Goal: Task Accomplishment & Management: Complete application form

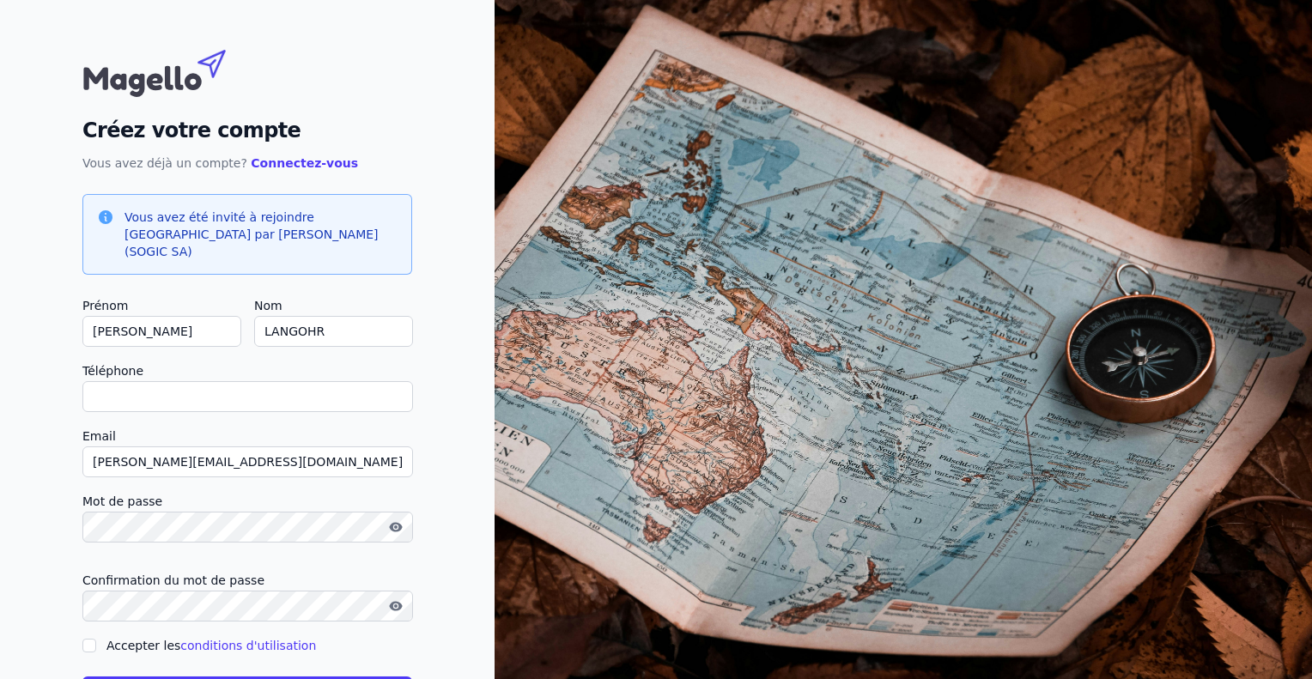
click at [143, 381] on input "Téléphone" at bounding box center [247, 396] width 331 height 31
type input "[PHONE_NUMBER]"
click at [91, 639] on input "Accepter les conditions d'utilisation" at bounding box center [89, 646] width 14 height 14
checkbox input "true"
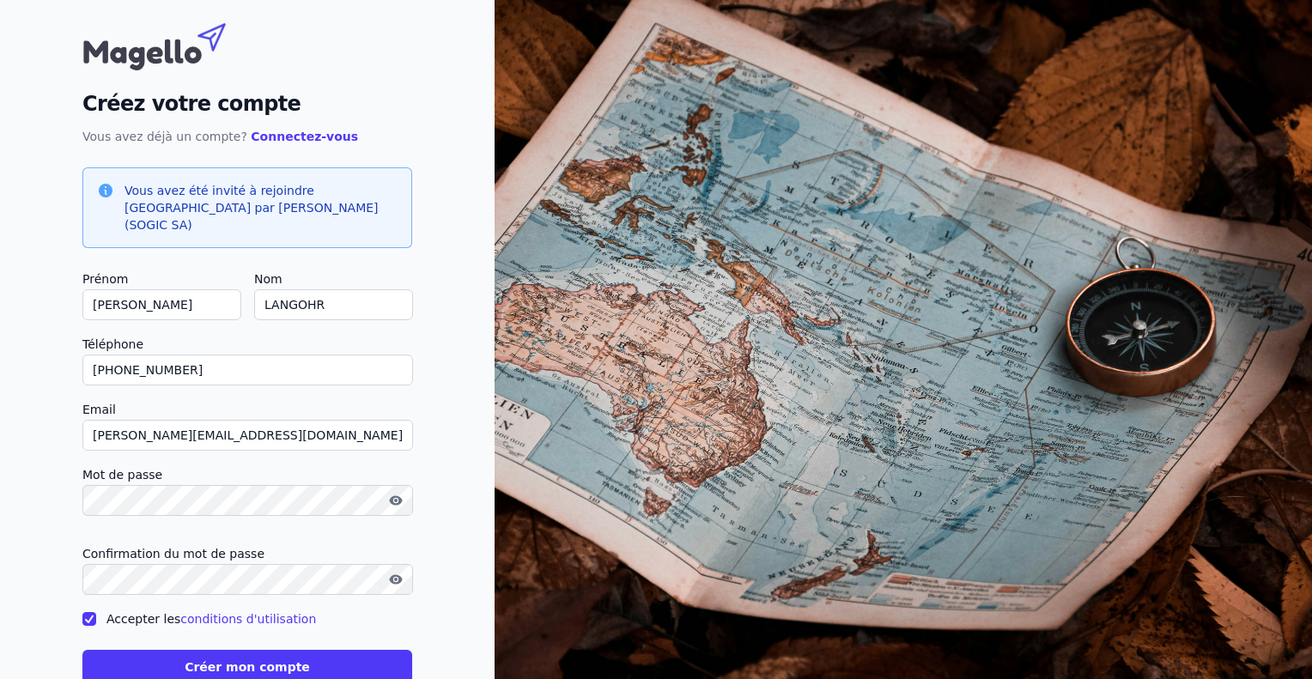
click at [236, 654] on button "Créer mon compte" at bounding box center [247, 667] width 330 height 34
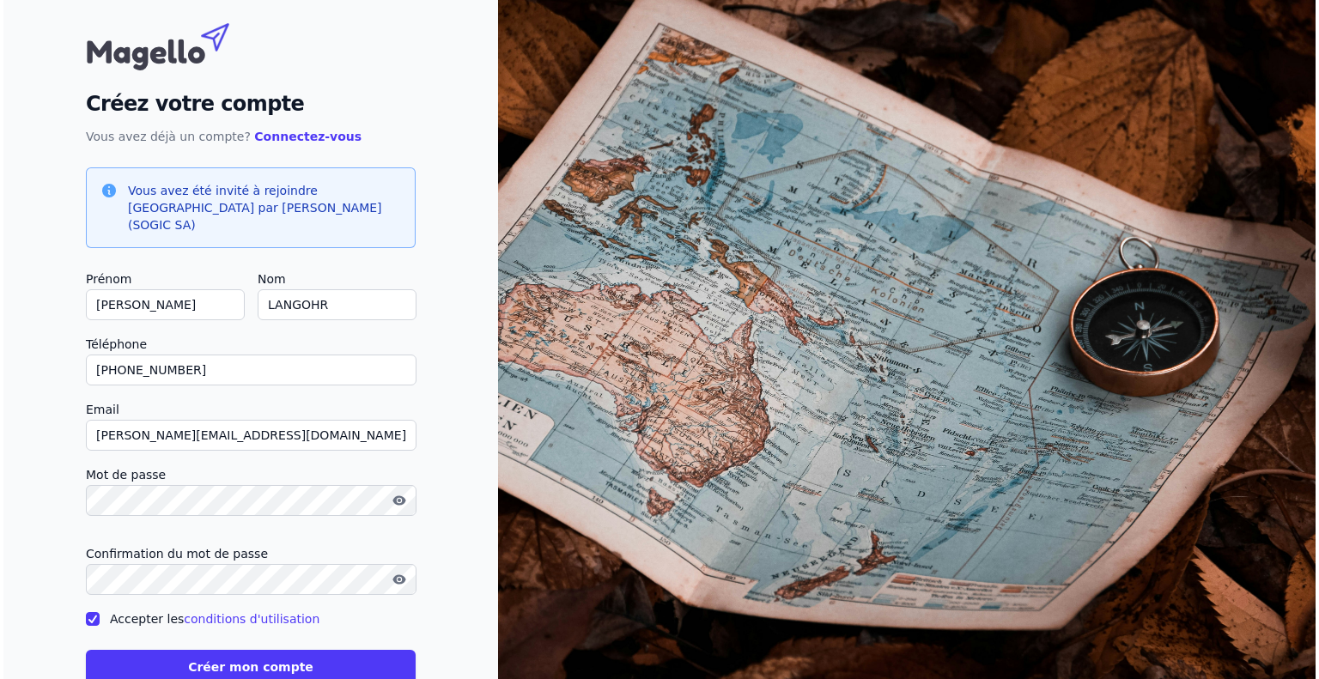
scroll to position [0, 0]
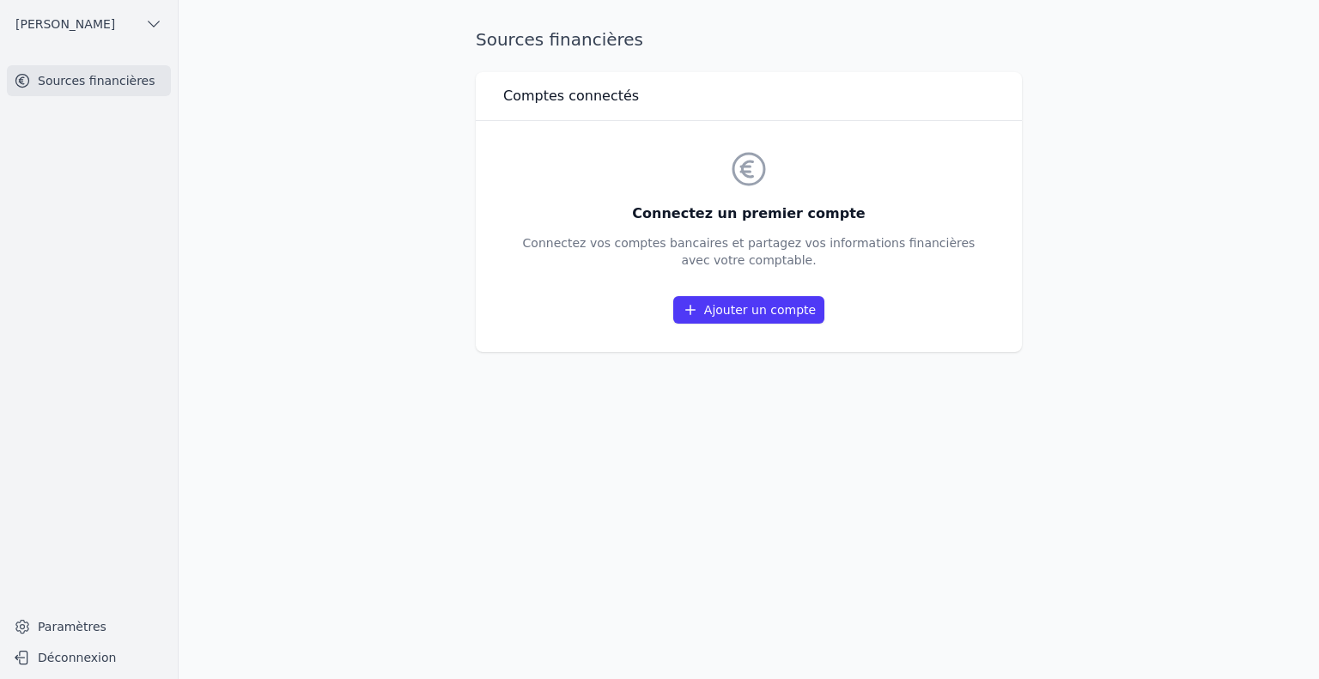
click at [743, 316] on link "Ajouter un compte" at bounding box center [748, 309] width 151 height 27
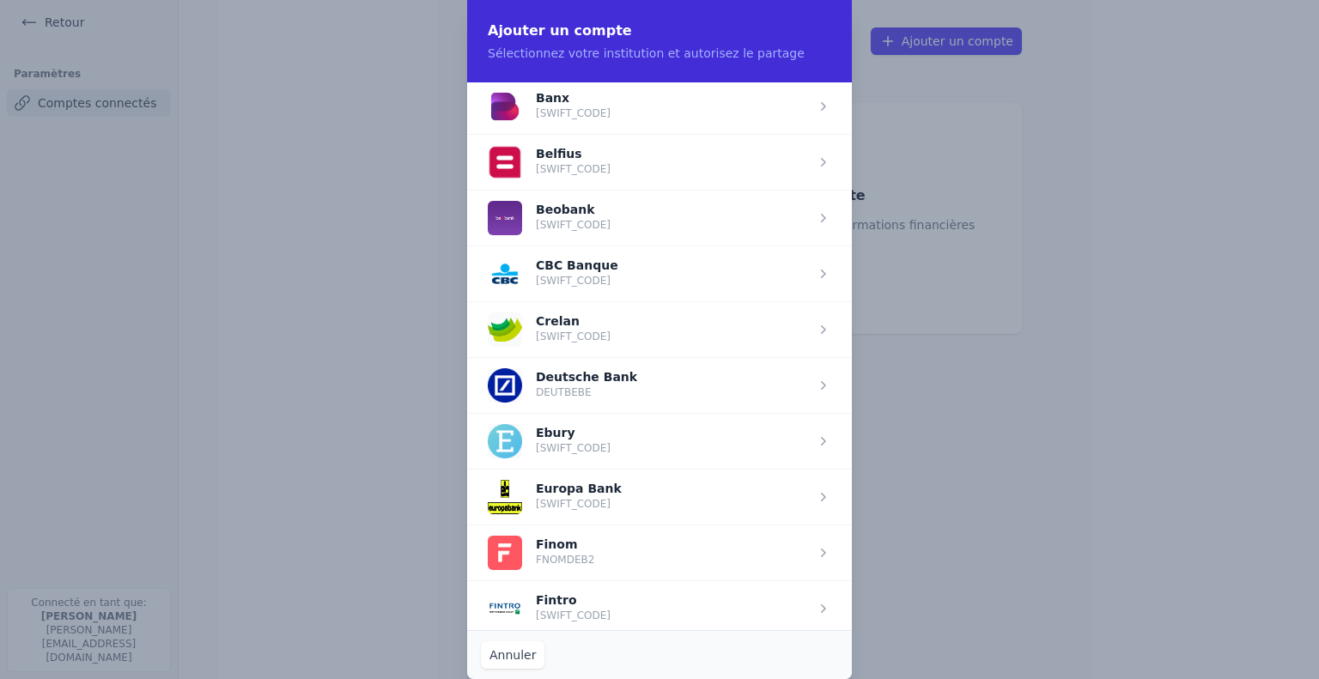
scroll to position [634, 0]
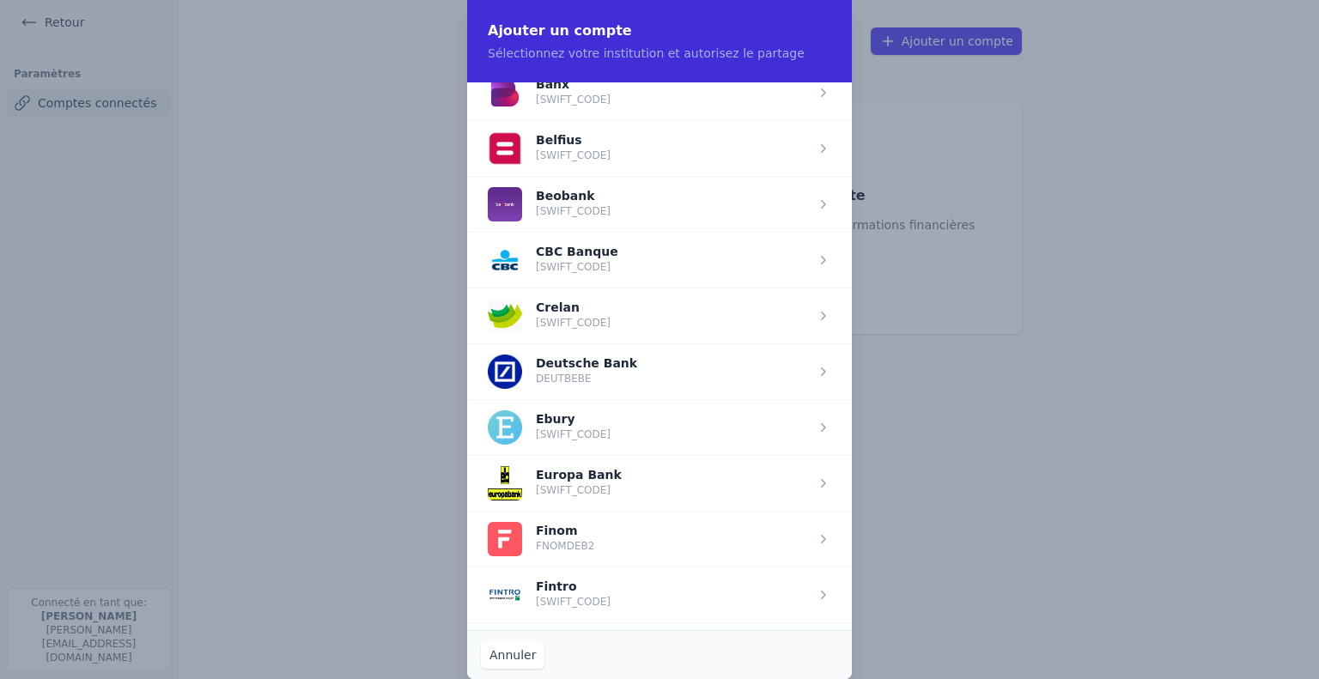
click at [560, 258] on span "button" at bounding box center [659, 260] width 385 height 56
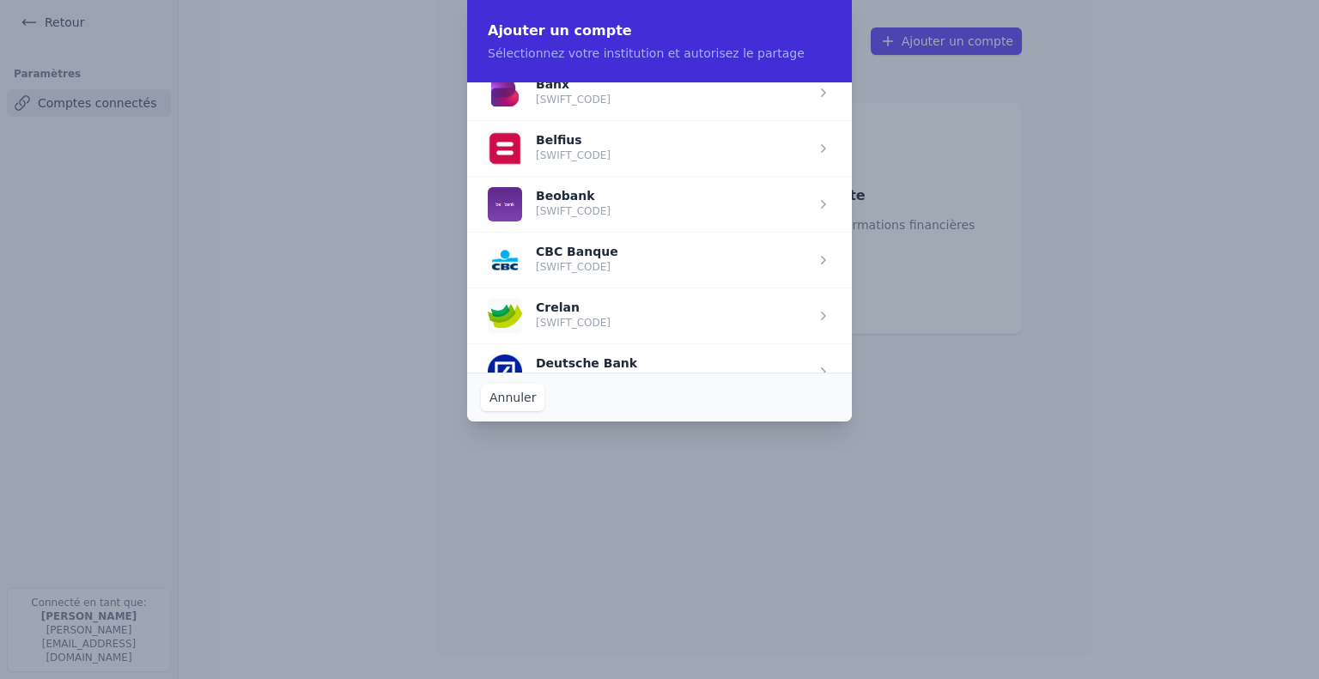
scroll to position [0, 0]
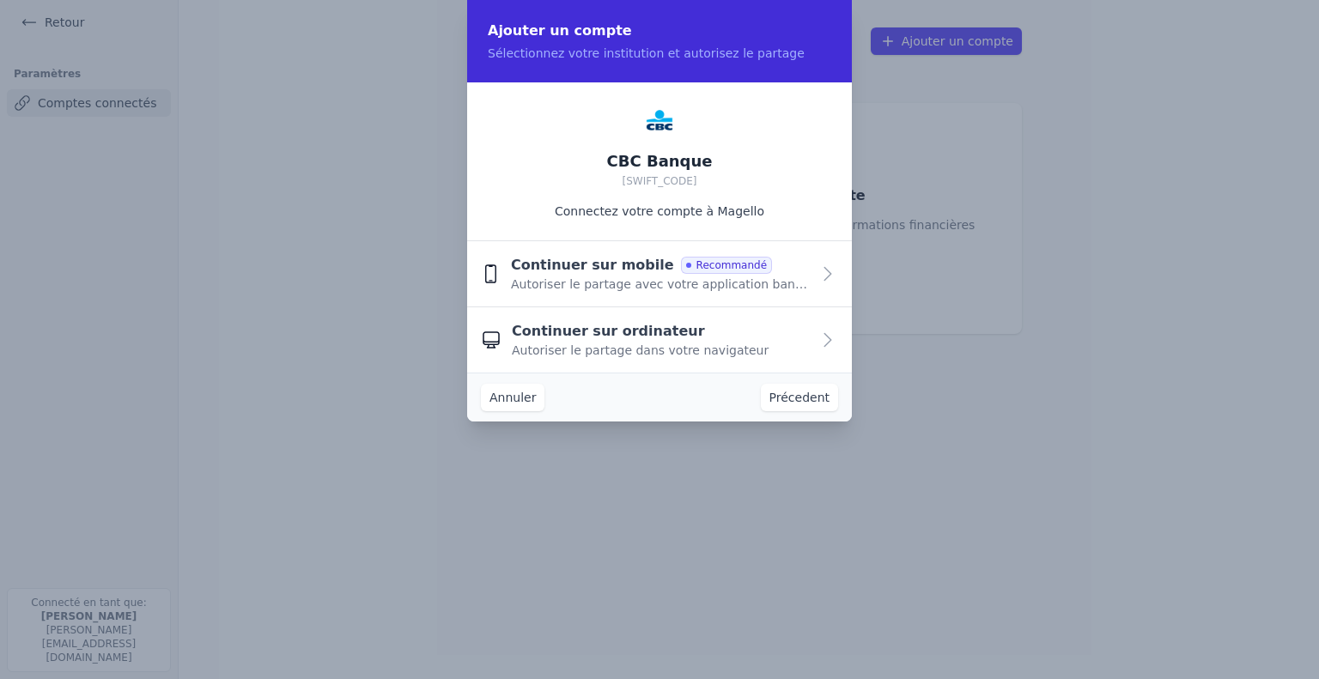
click at [657, 349] on span "Autoriser le partage dans votre navigateur" at bounding box center [640, 350] width 257 height 17
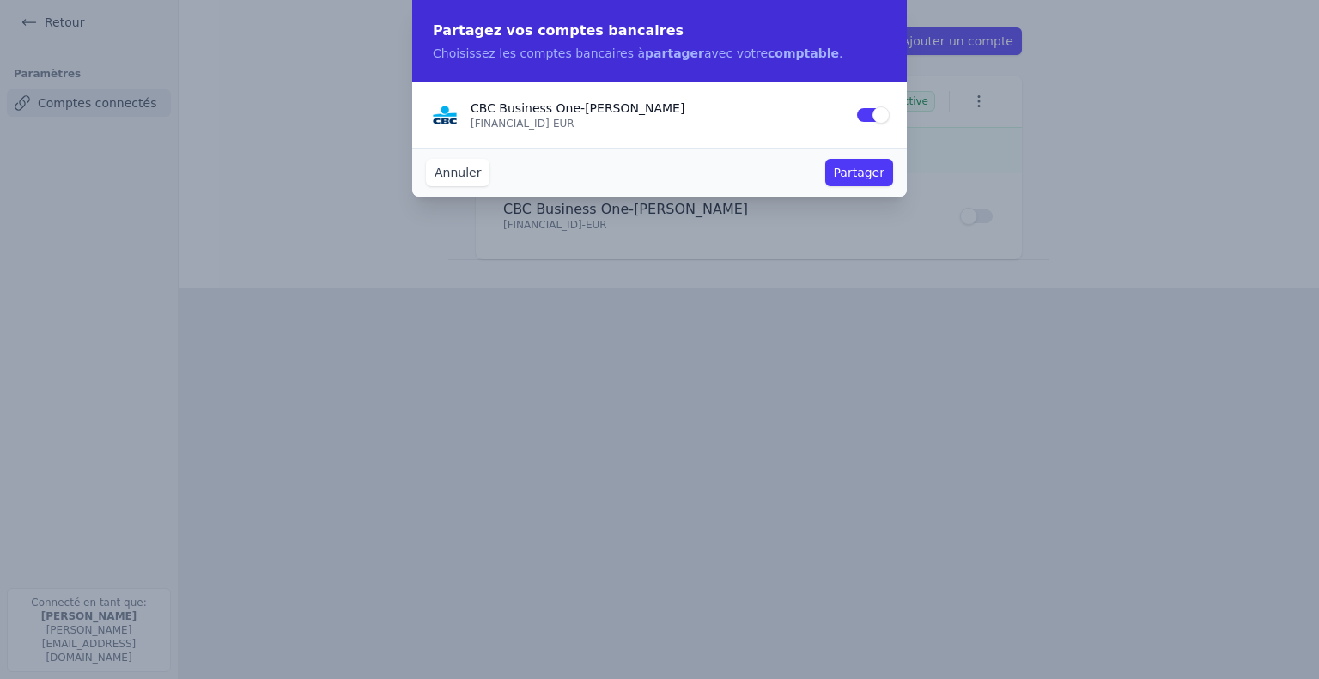
click at [857, 172] on button "Partager" at bounding box center [859, 172] width 68 height 27
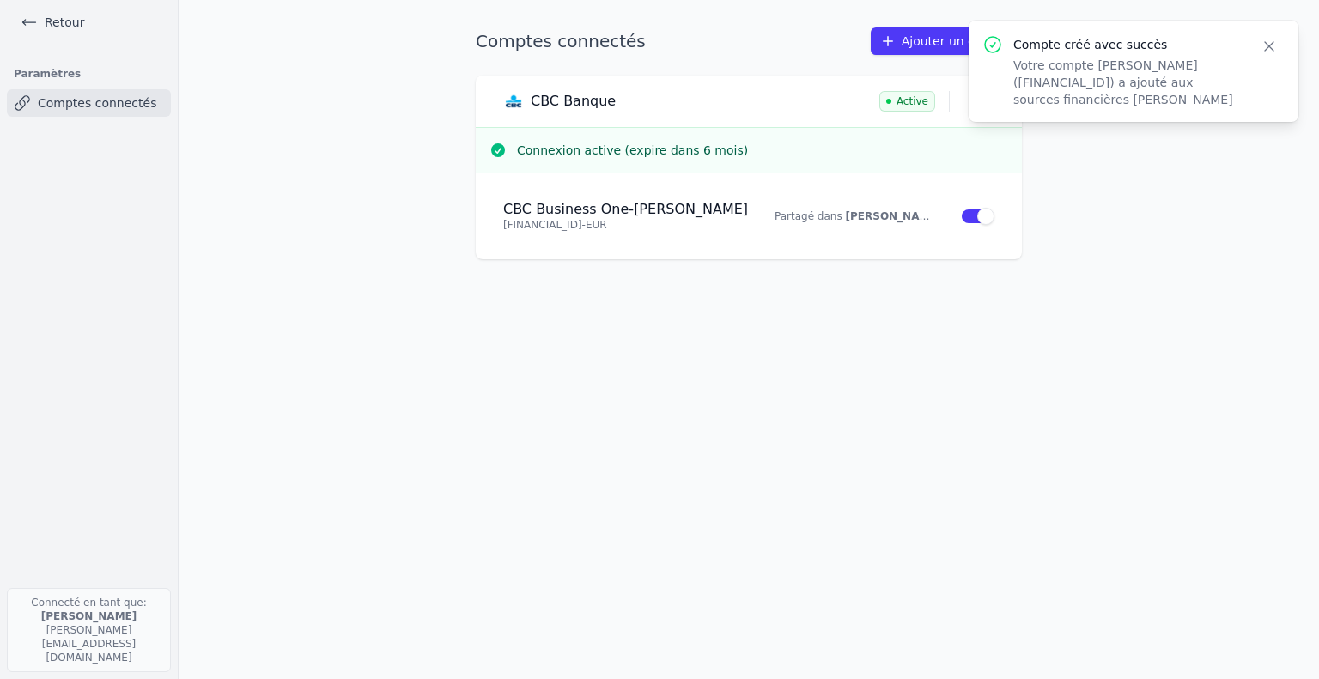
click at [1267, 42] on icon "button" at bounding box center [1268, 46] width 17 height 17
